Goal: Find specific page/section: Find specific page/section

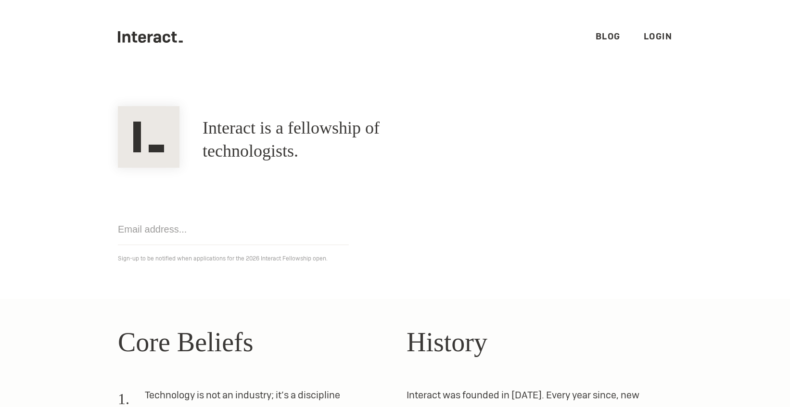
click at [659, 37] on link "Login" at bounding box center [657, 36] width 29 height 11
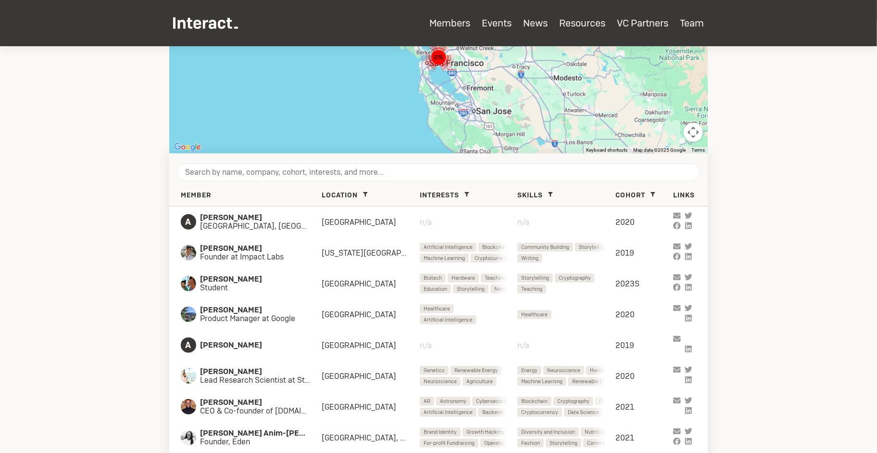
scroll to position [275, 0]
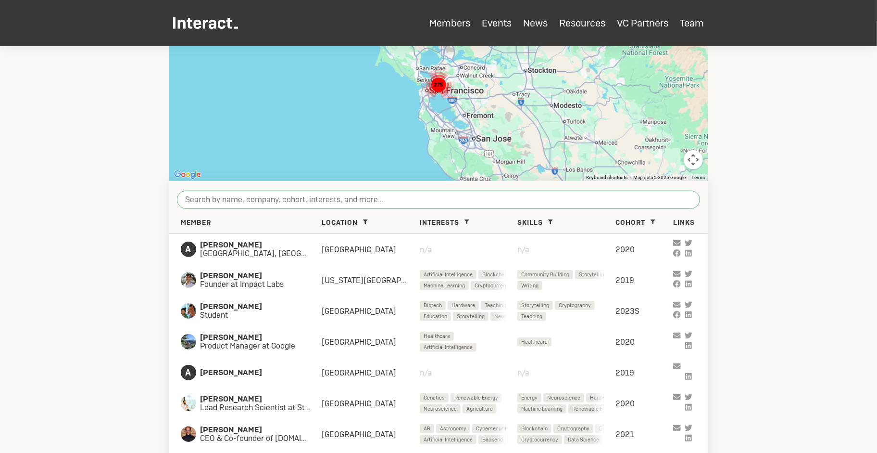
click at [301, 204] on input "search" at bounding box center [438, 199] width 523 height 18
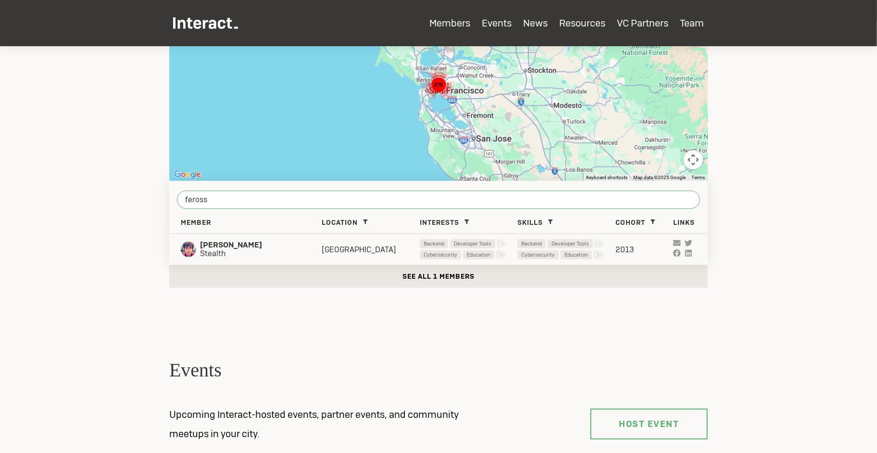
type input "feross"
click at [238, 251] on span "Stealth" at bounding box center [251, 253] width 102 height 9
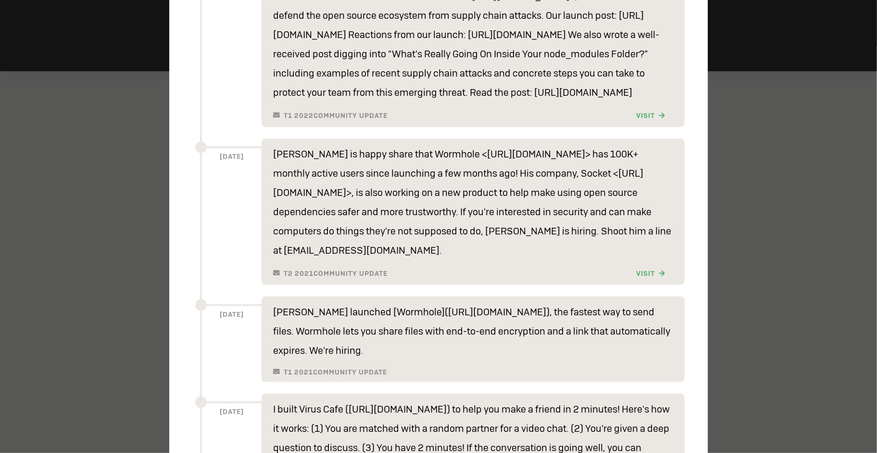
scroll to position [458, 0]
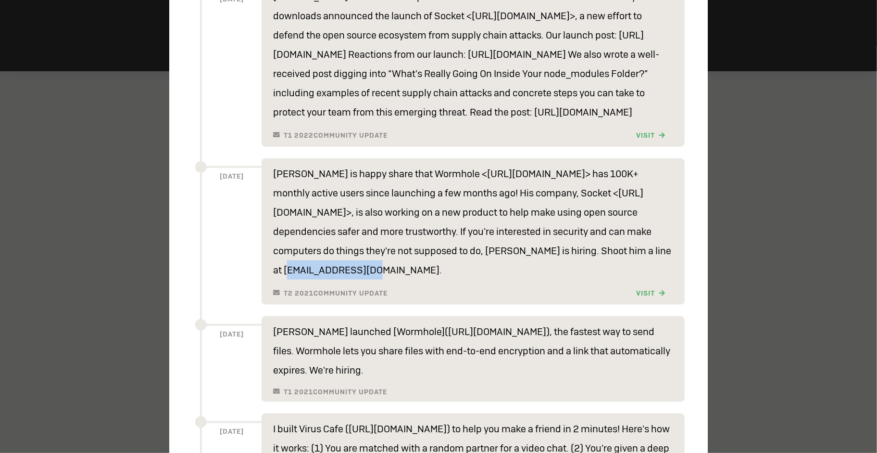
drag, startPoint x: 275, startPoint y: 289, endPoint x: 353, endPoint y: 286, distance: 79.0
click at [353, 279] on p "Feross Aboukhadijeh is happy share that Wormhole <https://wormhole.app> has 100…" at bounding box center [473, 221] width 400 height 115
